Goal: Task Accomplishment & Management: Complete application form

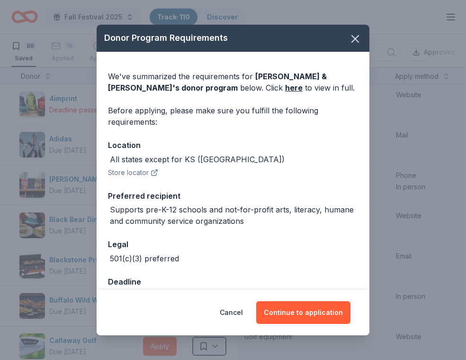
scroll to position [0, 0]
click at [359, 41] on icon "button" at bounding box center [355, 38] width 13 height 13
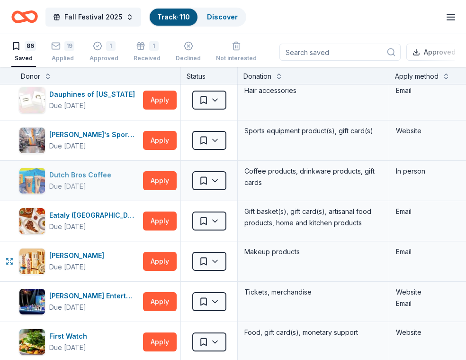
scroll to position [491, 0]
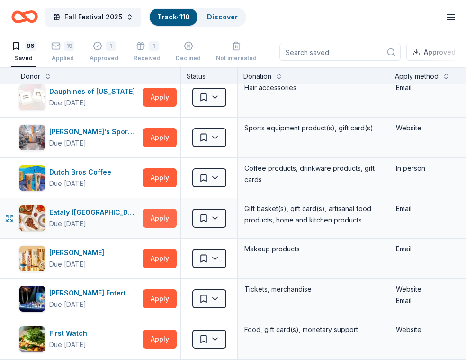
click at [166, 220] on button "Apply" at bounding box center [160, 218] width 34 height 19
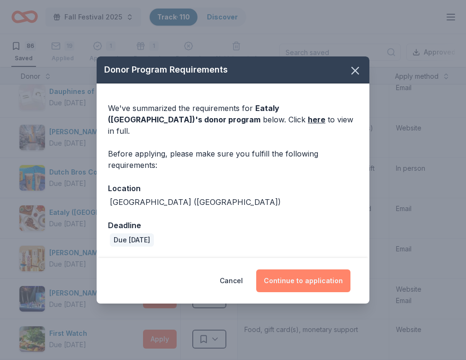
click at [285, 275] on button "Continue to application" at bounding box center [303, 280] width 94 height 23
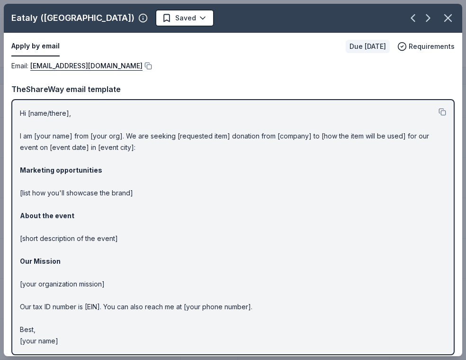
click at [284, 275] on p "Hi [name/there], I am [your name] from [your org]. We are seeking [requested it…" at bounding box center [233, 227] width 427 height 239
click at [72, 69] on link "elv.donations@eataly.com" at bounding box center [86, 65] width 112 height 11
click at [143, 65] on button at bounding box center [147, 66] width 9 height 8
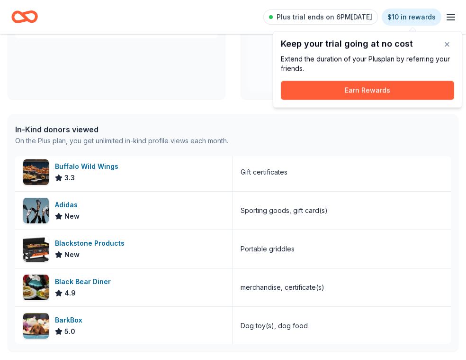
scroll to position [160, 0]
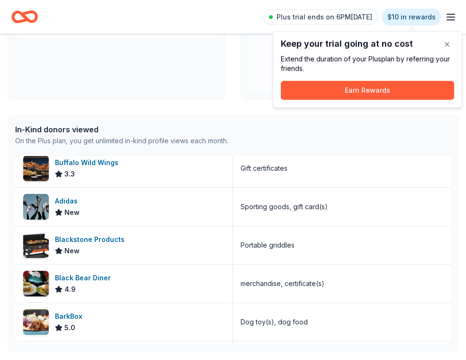
click at [33, 18] on icon "Home" at bounding box center [24, 17] width 27 height 22
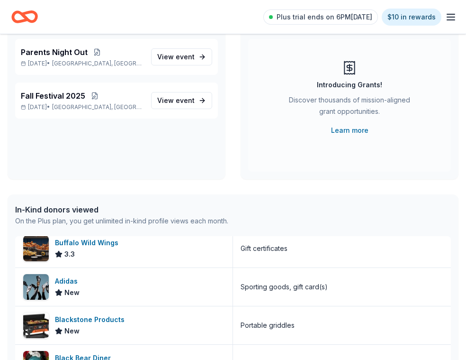
scroll to position [77, 0]
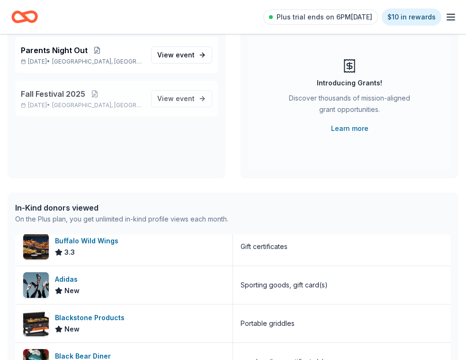
click at [75, 92] on span "Fall Festival 2025" at bounding box center [53, 93] width 64 height 11
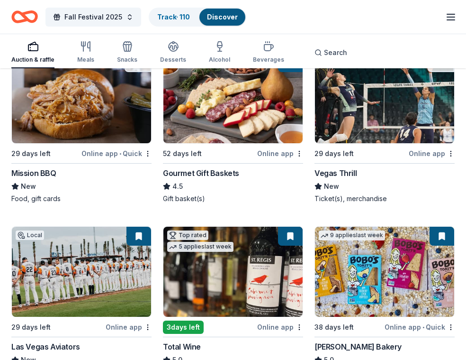
scroll to position [1379, 0]
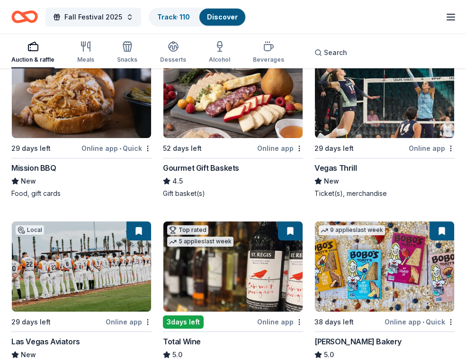
click at [383, 105] on img at bounding box center [384, 93] width 139 height 90
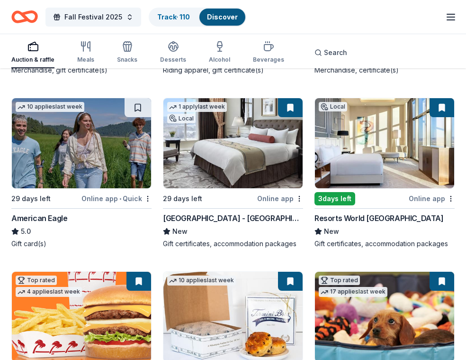
scroll to position [1860, 0]
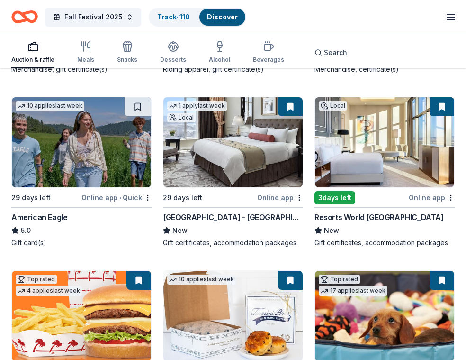
click at [413, 175] on img at bounding box center [384, 142] width 139 height 90
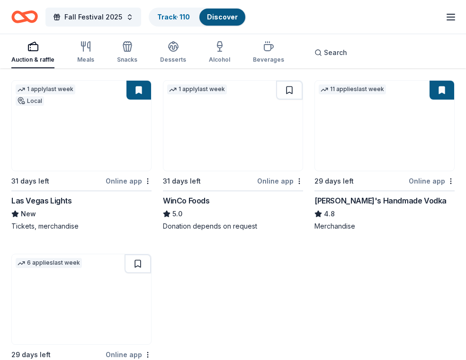
scroll to position [2224, 0]
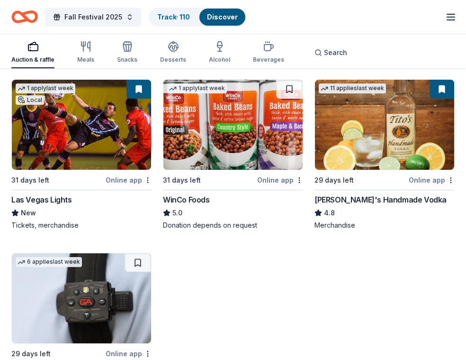
click at [97, 139] on img at bounding box center [81, 125] width 139 height 90
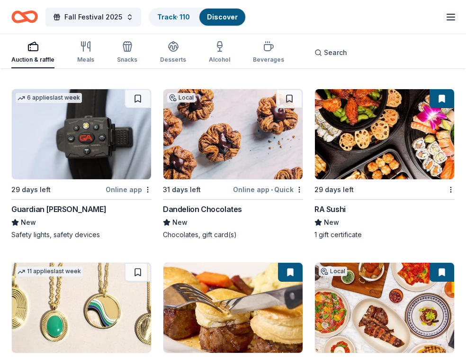
scroll to position [2389, 0]
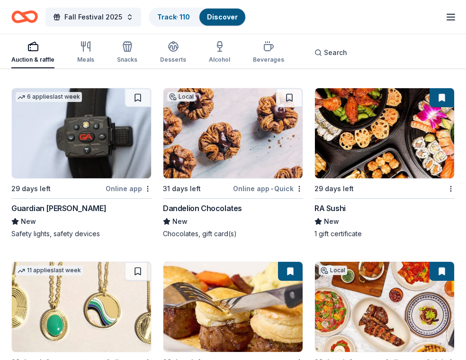
click at [361, 136] on img at bounding box center [384, 133] width 139 height 90
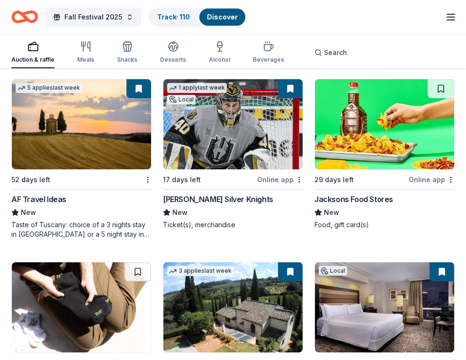
scroll to position [3126, 0]
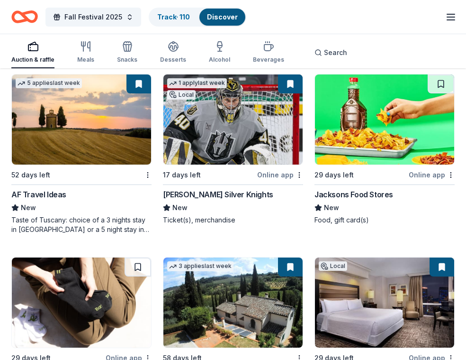
click at [252, 138] on img at bounding box center [233, 119] width 139 height 90
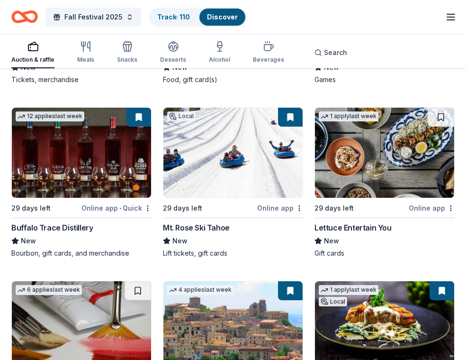
scroll to position [3818, 0]
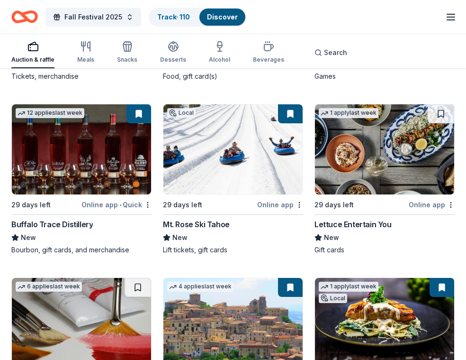
click at [276, 183] on img at bounding box center [233, 149] width 139 height 90
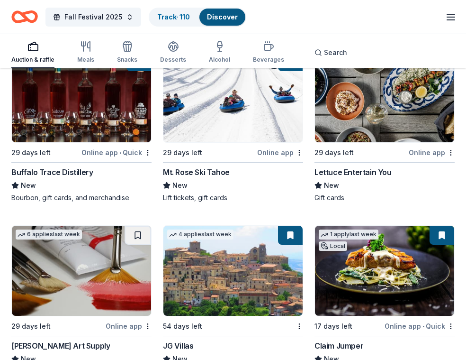
scroll to position [3872, 0]
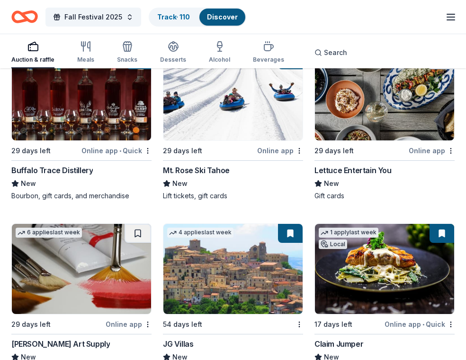
click at [408, 116] on img at bounding box center [384, 95] width 139 height 90
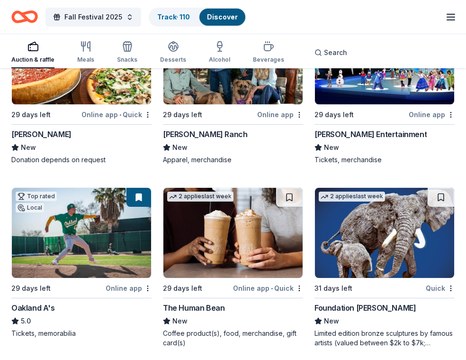
scroll to position [4266, 0]
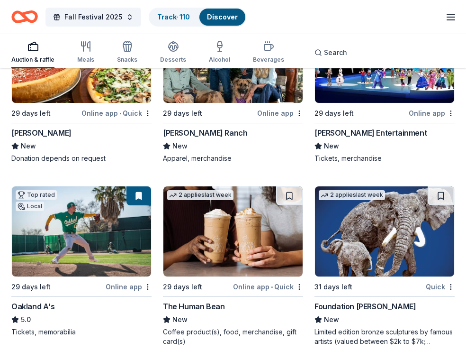
click at [83, 234] on img at bounding box center [81, 231] width 139 height 90
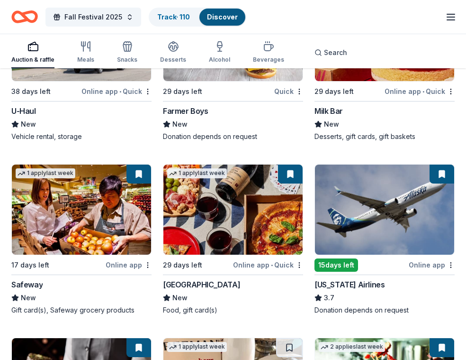
scroll to position [6081, 0]
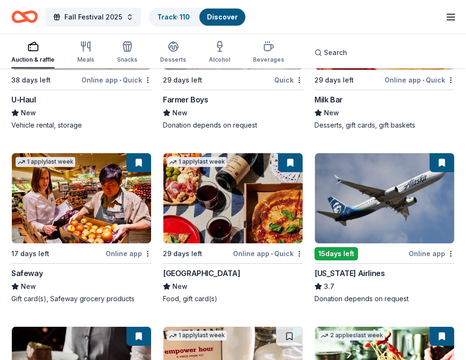
click at [271, 220] on img at bounding box center [233, 198] width 139 height 90
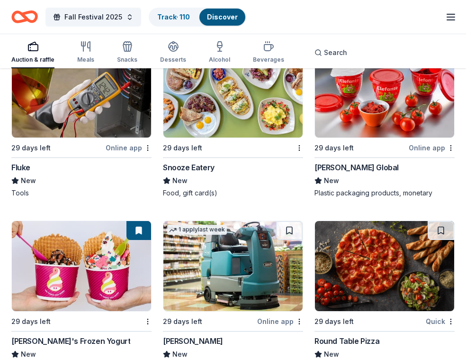
scroll to position [6526, 0]
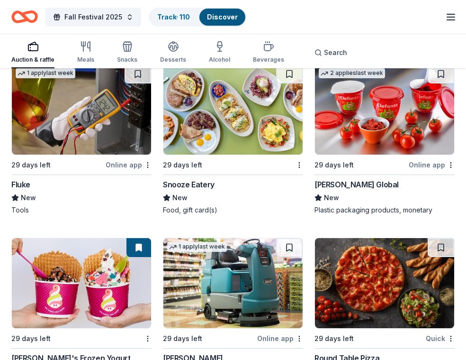
click at [251, 87] on img at bounding box center [233, 109] width 139 height 90
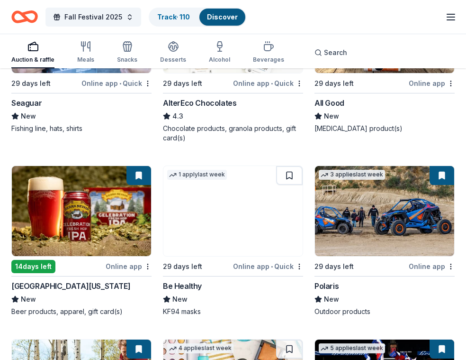
scroll to position [9086, 0]
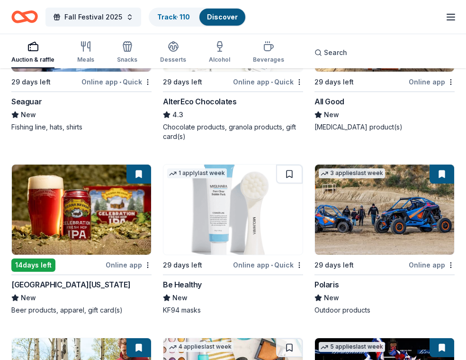
click at [122, 210] on img at bounding box center [81, 209] width 139 height 90
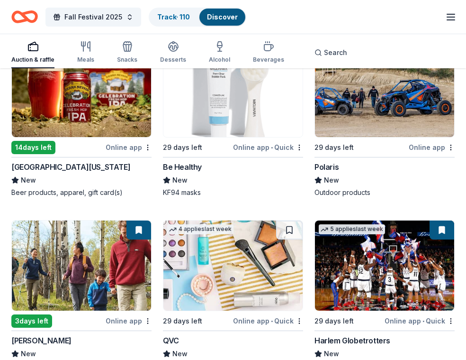
scroll to position [9209, 0]
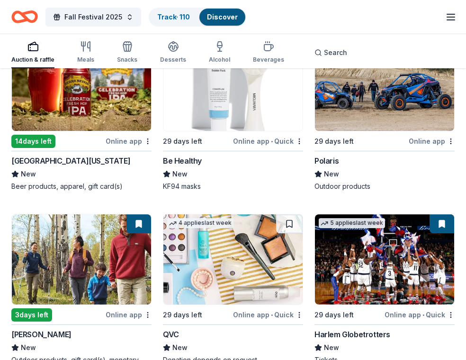
click at [356, 110] on img at bounding box center [384, 86] width 139 height 90
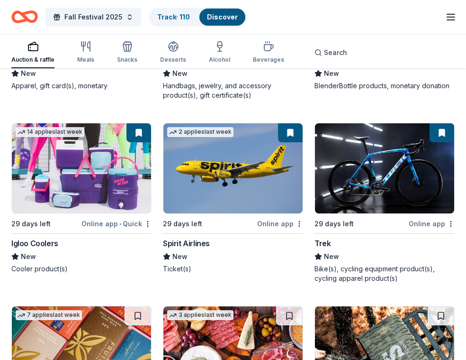
scroll to position [9669, 0]
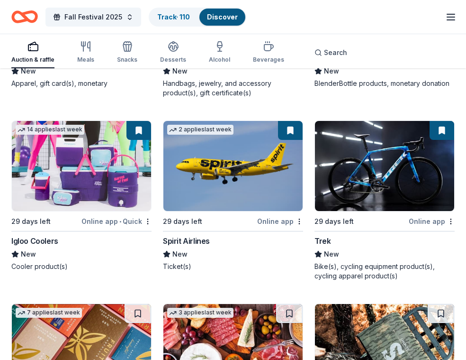
click at [255, 159] on img at bounding box center [233, 166] width 139 height 90
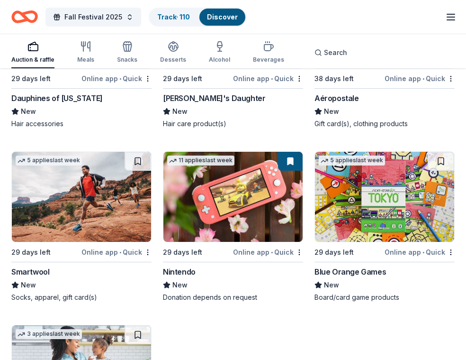
scroll to position [11046, 0]
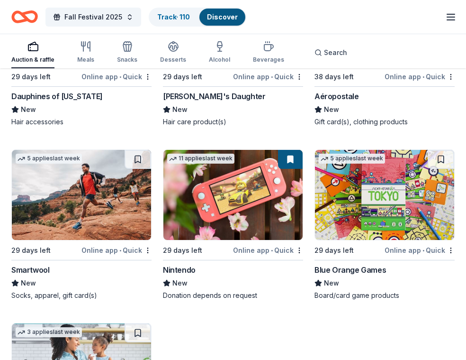
click at [240, 231] on img at bounding box center [233, 195] width 139 height 90
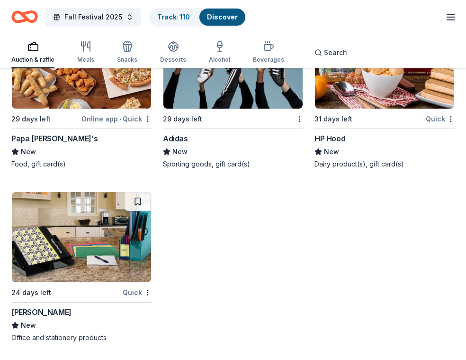
scroll to position [11883, 0]
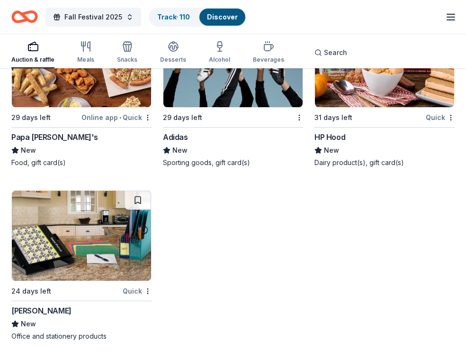
scroll to position [77, 0]
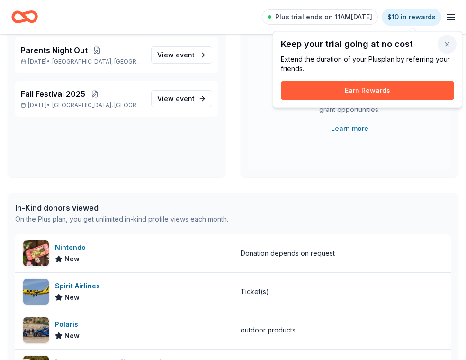
click at [446, 45] on button "button" at bounding box center [447, 44] width 19 height 19
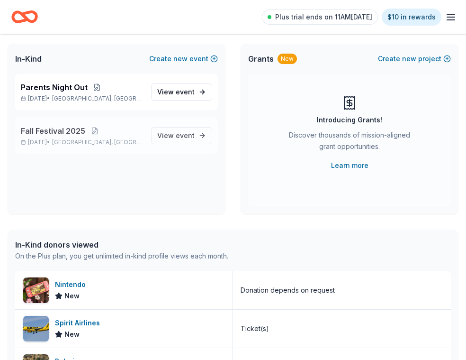
scroll to position [0, 0]
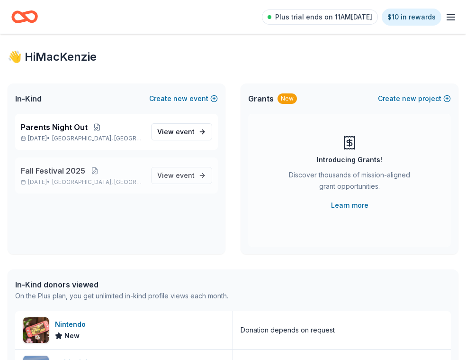
click at [109, 159] on div "Fall Festival 2025 Oct 24, 2025 • Henderson, NV View event" at bounding box center [116, 175] width 203 height 36
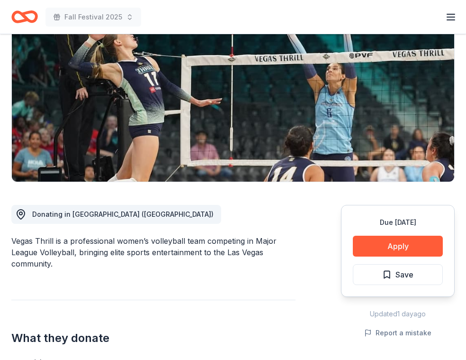
scroll to position [227, 0]
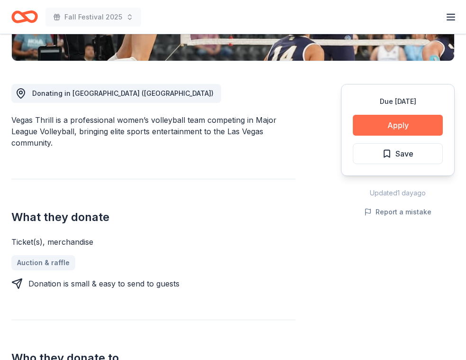
click at [392, 121] on button "Apply" at bounding box center [398, 125] width 90 height 21
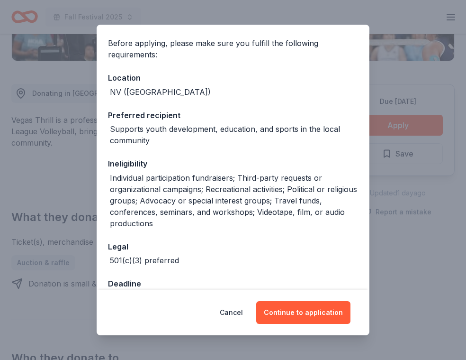
scroll to position [94, 0]
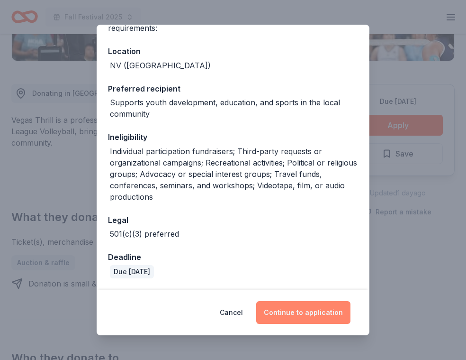
click at [305, 314] on button "Continue to application" at bounding box center [303, 312] width 94 height 23
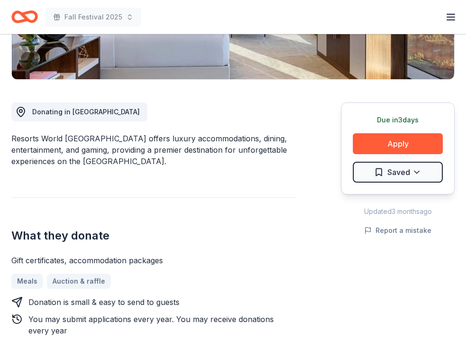
scroll to position [214, 0]
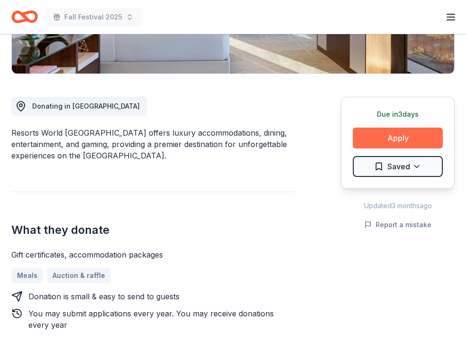
click at [419, 144] on button "Apply" at bounding box center [398, 138] width 90 height 21
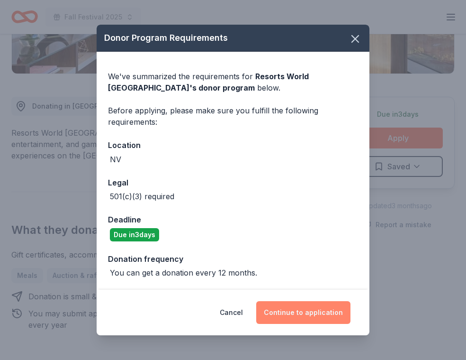
click at [311, 308] on button "Continue to application" at bounding box center [303, 312] width 94 height 23
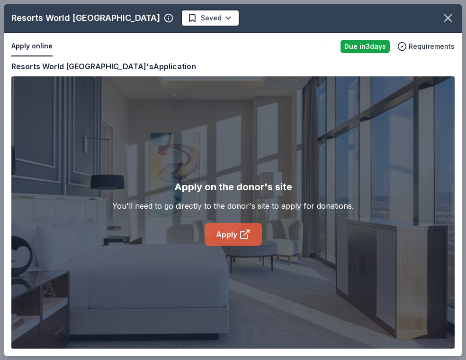
click at [246, 234] on icon at bounding box center [244, 233] width 11 height 11
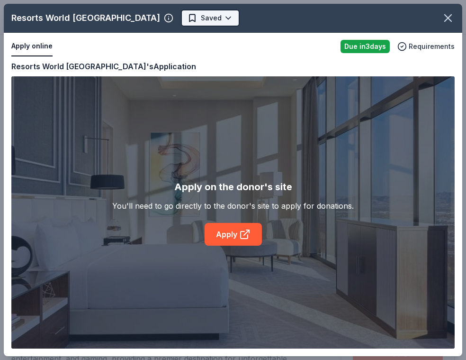
click at [171, 18] on html "Fall Festival 2025 Plus trial ends on 11AM, 8/26 $10 in rewards Due in 3 days S…" at bounding box center [233, 180] width 466 height 360
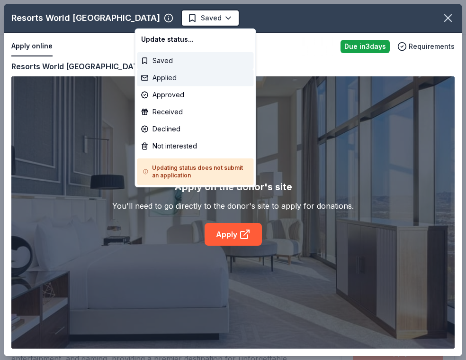
click at [179, 79] on div "Applied" at bounding box center [195, 77] width 117 height 17
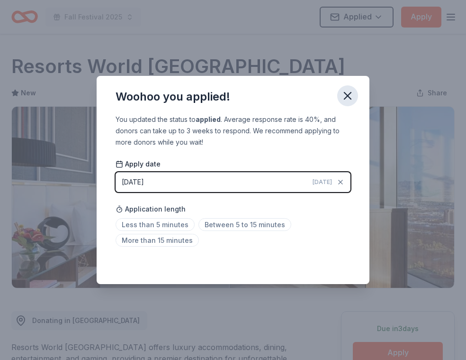
click at [350, 89] on icon "button" at bounding box center [347, 95] width 13 height 13
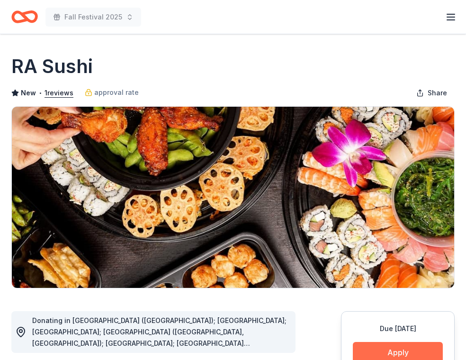
click at [373, 353] on button "Apply" at bounding box center [398, 352] width 90 height 21
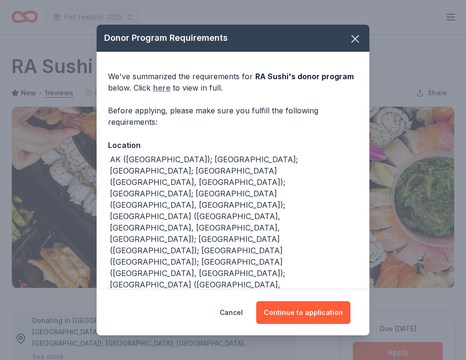
click at [161, 89] on link "here" at bounding box center [162, 87] width 18 height 11
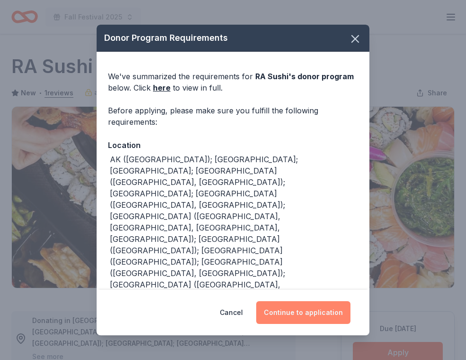
click at [304, 312] on button "Continue to application" at bounding box center [303, 312] width 94 height 23
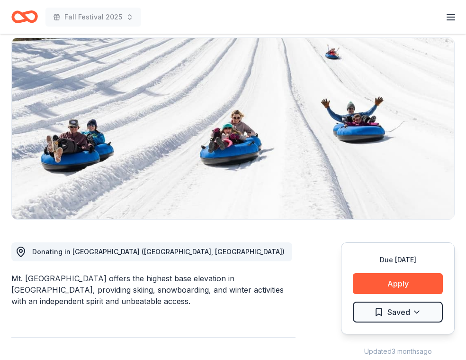
scroll to position [73, 0]
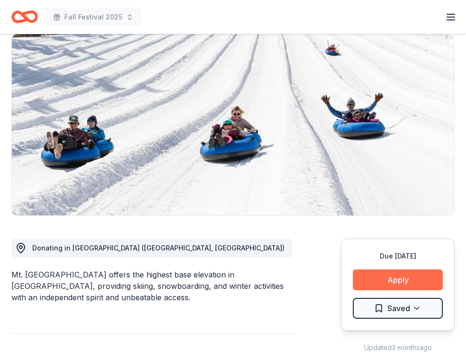
click at [391, 283] on button "Apply" at bounding box center [398, 279] width 90 height 21
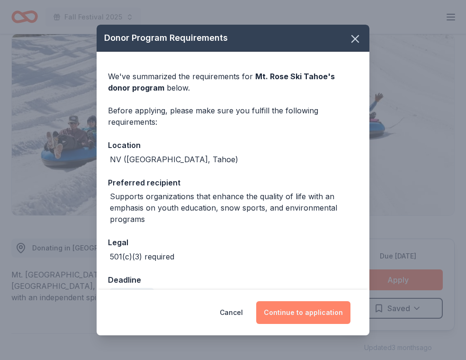
click at [320, 317] on button "Continue to application" at bounding box center [303, 312] width 94 height 23
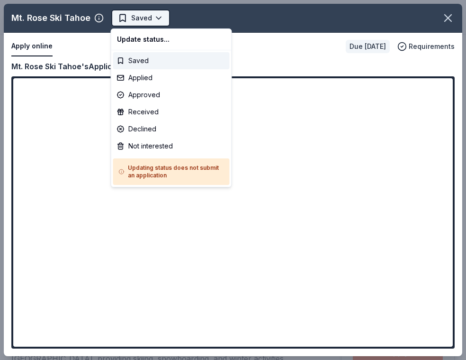
scroll to position [0, 0]
click at [152, 19] on html "Fall Festival 2025 Saved Apply Due in 29 days Share Mt. Rose Ski Tahoe New Shar…" at bounding box center [233, 180] width 466 height 360
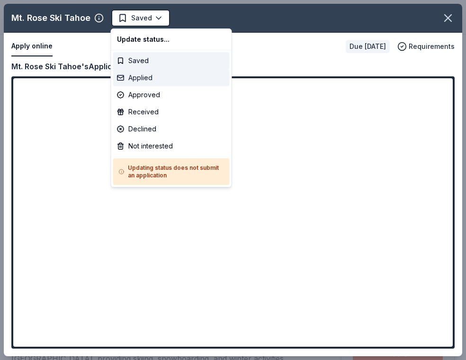
click at [146, 76] on div "Applied" at bounding box center [171, 77] width 117 height 17
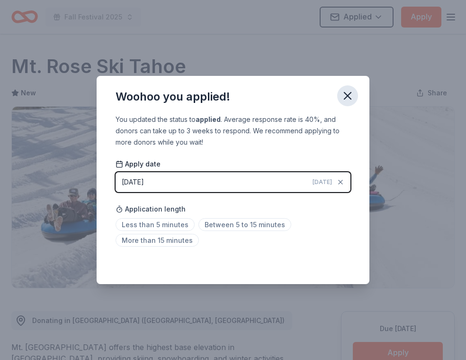
click at [348, 94] on icon "button" at bounding box center [348, 95] width 7 height 7
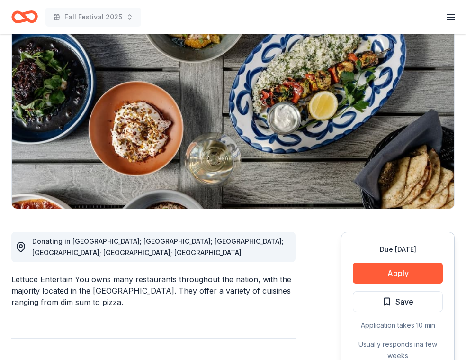
scroll to position [84, 0]
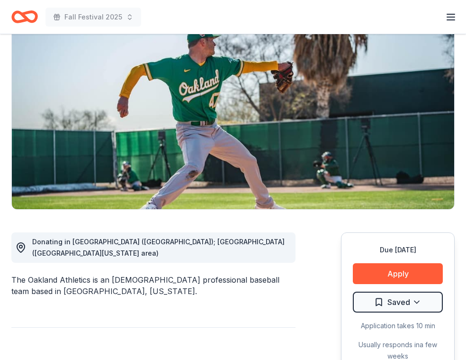
scroll to position [85, 0]
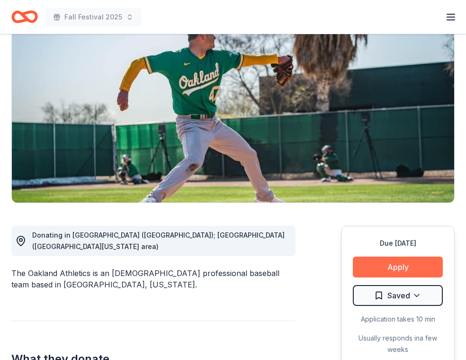
click at [417, 268] on button "Apply" at bounding box center [398, 266] width 90 height 21
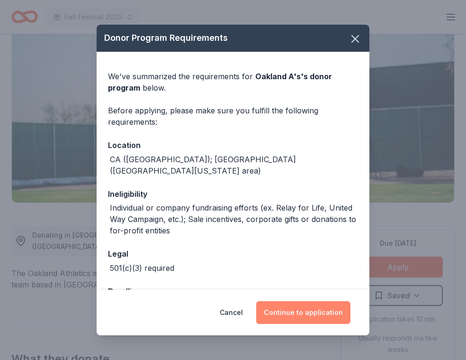
click at [321, 309] on button "Continue to application" at bounding box center [303, 312] width 94 height 23
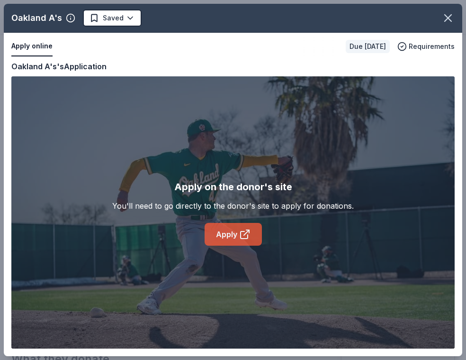
click at [249, 239] on icon at bounding box center [244, 233] width 11 height 11
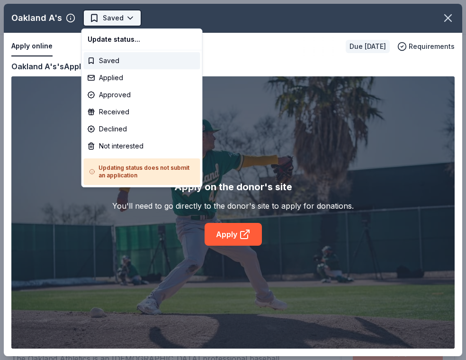
scroll to position [0, 0]
click at [128, 12] on body "Fall Festival 2025 Saved Apply Due in 29 days Share Oakland A's 5.0 • 3 reviews…" at bounding box center [233, 180] width 466 height 360
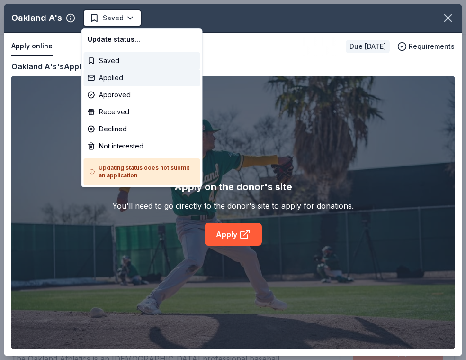
click at [116, 77] on div "Applied" at bounding box center [142, 77] width 117 height 17
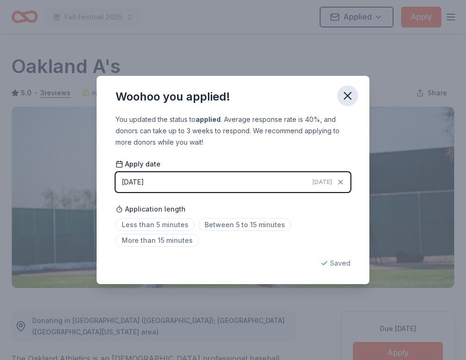
click at [354, 93] on icon "button" at bounding box center [347, 95] width 13 height 13
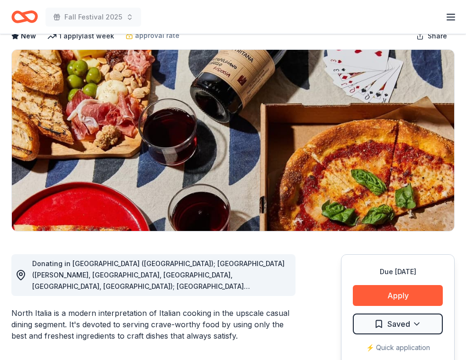
scroll to position [69, 0]
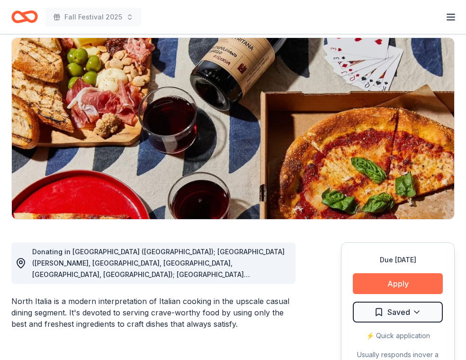
click at [412, 279] on button "Apply" at bounding box center [398, 283] width 90 height 21
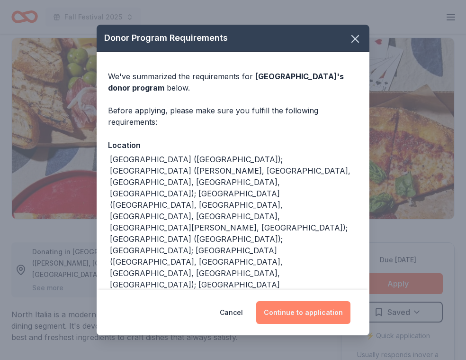
click at [319, 309] on button "Continue to application" at bounding box center [303, 312] width 94 height 23
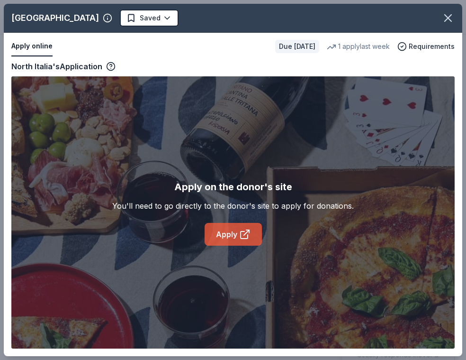
click at [230, 239] on link "Apply" at bounding box center [233, 234] width 57 height 23
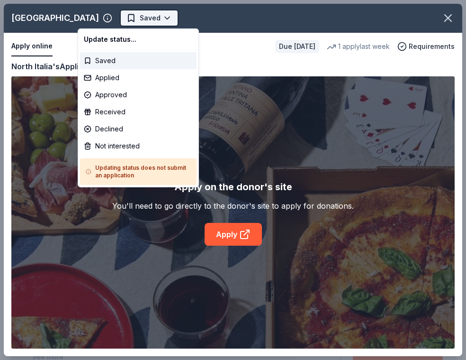
scroll to position [0, 0]
click at [116, 12] on body "Fall Festival 2025 Saved Apply Due in 29 days Share North Italia New 1 apply la…" at bounding box center [233, 180] width 466 height 360
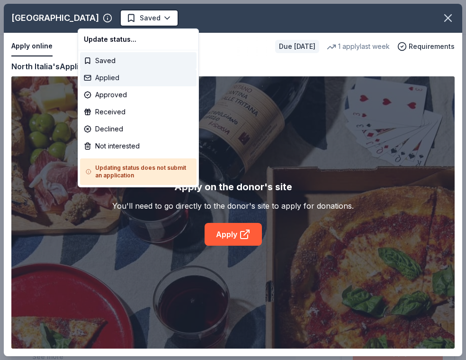
click at [116, 82] on div "Applied" at bounding box center [138, 77] width 117 height 17
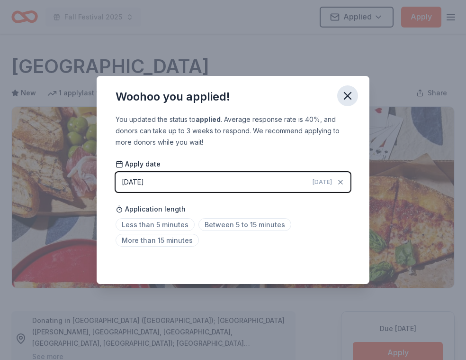
click at [348, 91] on icon "button" at bounding box center [347, 95] width 13 height 13
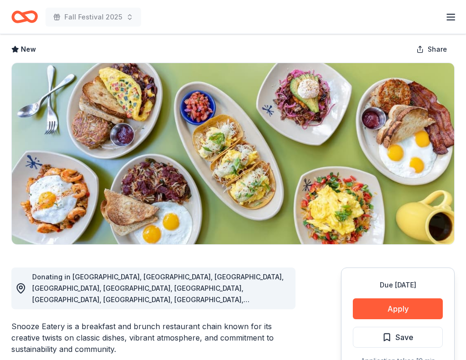
scroll to position [61, 0]
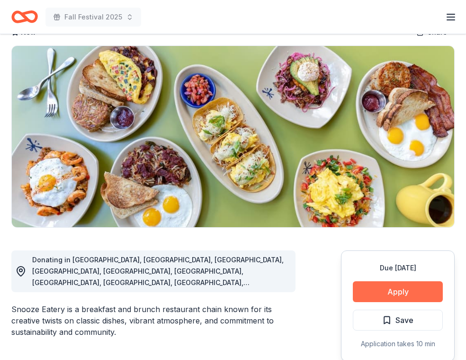
click at [391, 285] on button "Apply" at bounding box center [398, 291] width 90 height 21
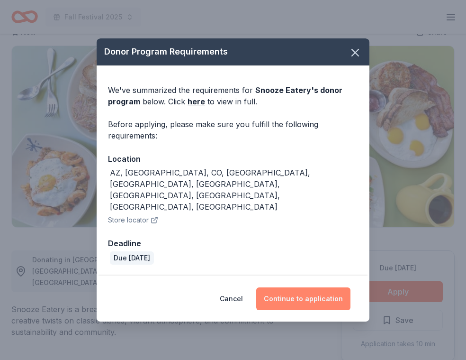
click at [330, 287] on button "Continue to application" at bounding box center [303, 298] width 94 height 23
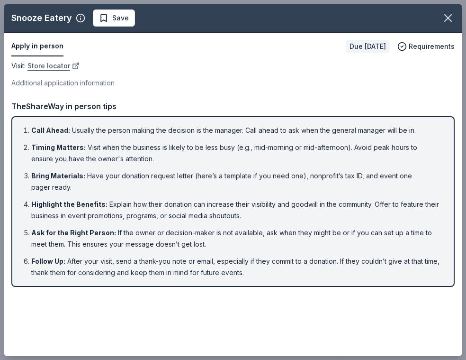
click at [55, 62] on link "Store locator" at bounding box center [53, 65] width 52 height 11
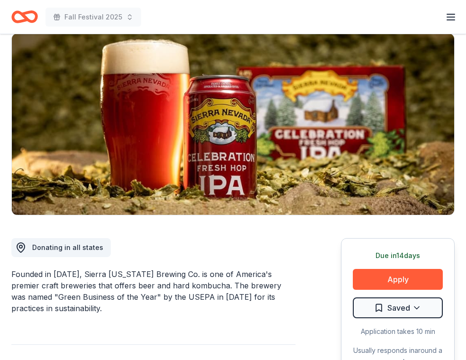
scroll to position [91, 0]
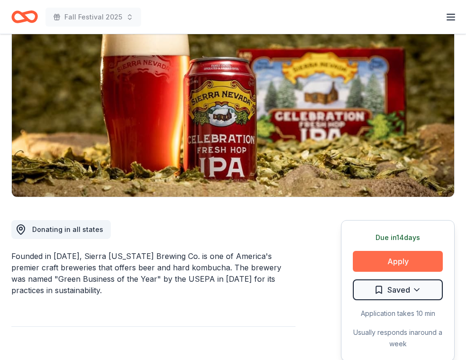
click at [399, 255] on button "Apply" at bounding box center [398, 261] width 90 height 21
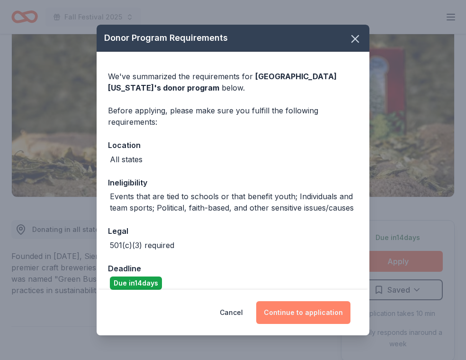
click at [311, 310] on button "Continue to application" at bounding box center [303, 312] width 94 height 23
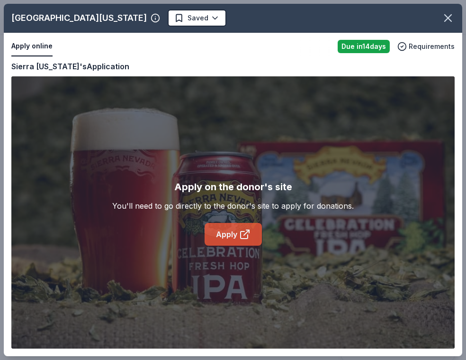
click at [237, 237] on link "Apply" at bounding box center [233, 234] width 57 height 23
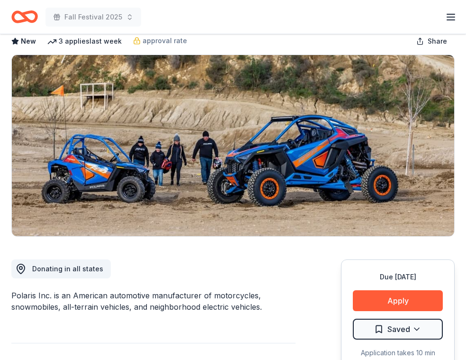
scroll to position [50, 0]
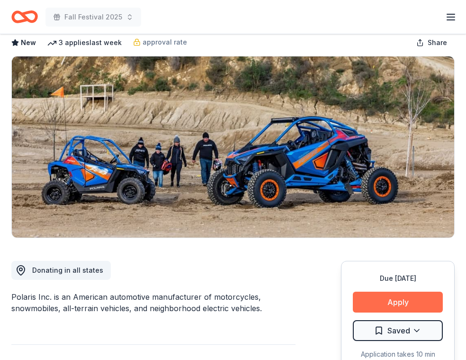
click at [393, 304] on button "Apply" at bounding box center [398, 302] width 90 height 21
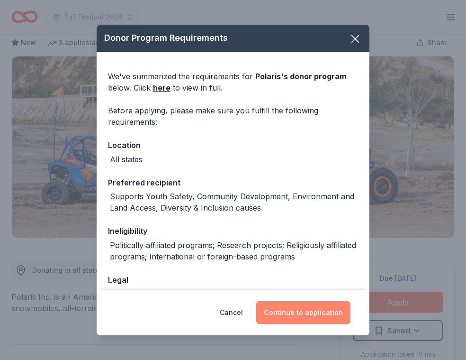
click at [317, 316] on button "Continue to application" at bounding box center [303, 312] width 94 height 23
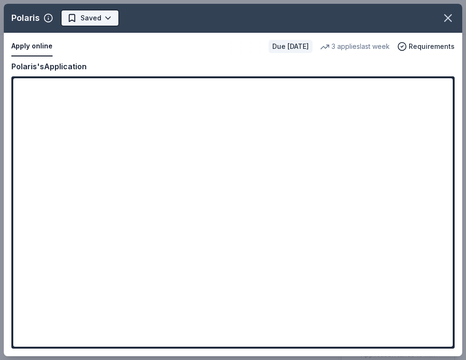
scroll to position [0, 0]
click at [105, 20] on body "Fall Festival 2025 Plus trial ends on 6PM[DATE] $10 in rewards Due [DATE] Share…" at bounding box center [233, 180] width 466 height 360
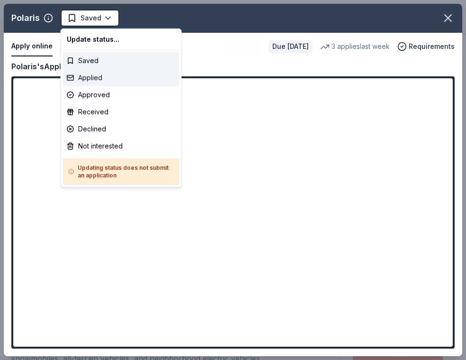
click at [91, 82] on div "Applied" at bounding box center [121, 77] width 117 height 17
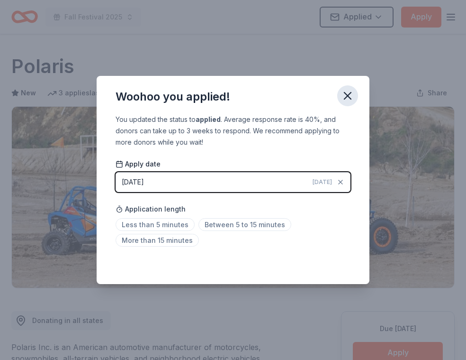
click at [348, 96] on icon "button" at bounding box center [348, 95] width 7 height 7
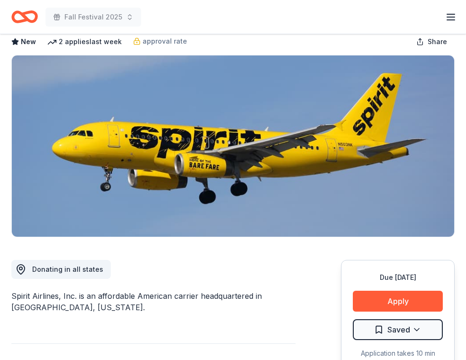
scroll to position [73, 0]
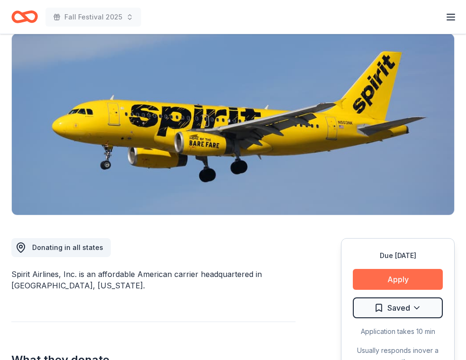
click at [390, 277] on button "Apply" at bounding box center [398, 279] width 90 height 21
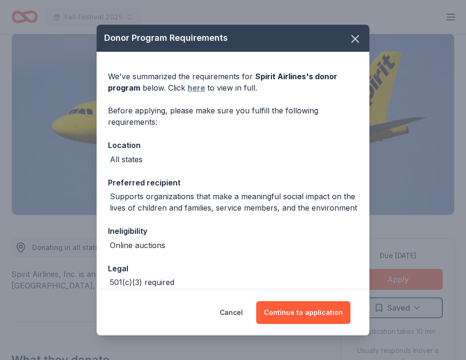
click at [199, 90] on link "here" at bounding box center [197, 87] width 18 height 11
click at [354, 35] on icon "button" at bounding box center [355, 38] width 13 height 13
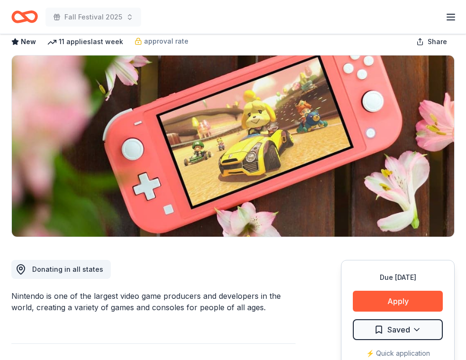
scroll to position [52, 0]
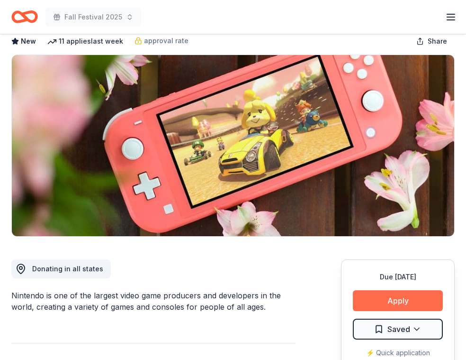
click at [418, 301] on button "Apply" at bounding box center [398, 300] width 90 height 21
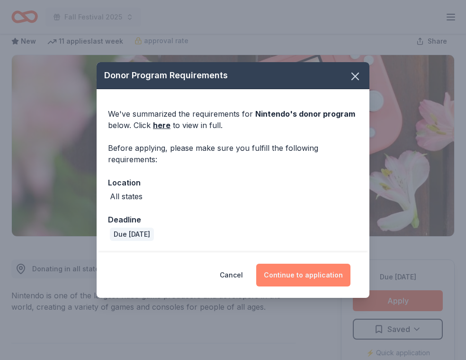
click at [338, 279] on button "Continue to application" at bounding box center [303, 275] width 94 height 23
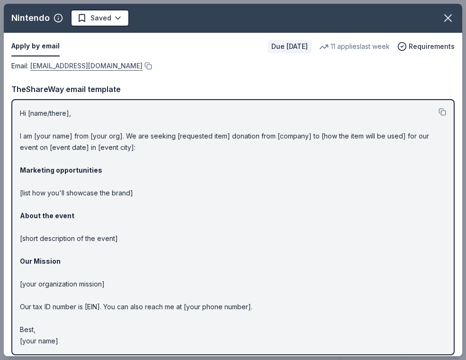
click at [143, 63] on link "[EMAIL_ADDRESS][DOMAIN_NAME]" at bounding box center [86, 65] width 112 height 11
click at [112, 19] on body "Fall Festival 2025 Plus trial ends on 11AM[DATE] $10 in rewards Due [DATE] Shar…" at bounding box center [233, 128] width 466 height 360
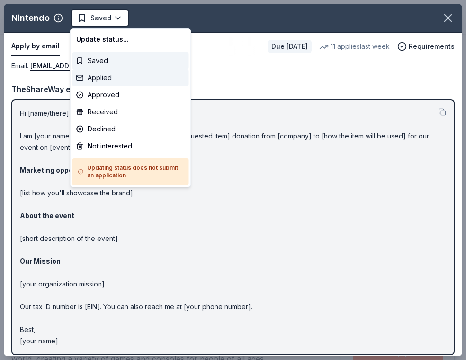
click at [115, 75] on div "Applied" at bounding box center [131, 77] width 117 height 17
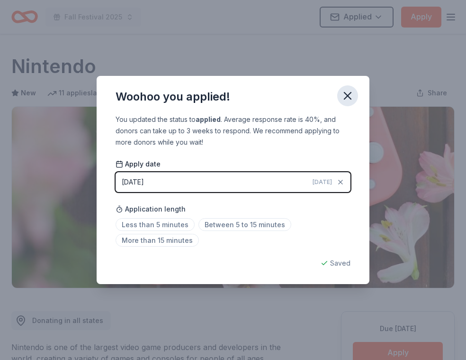
click at [348, 90] on icon "button" at bounding box center [347, 95] width 13 height 13
